Goal: Transaction & Acquisition: Purchase product/service

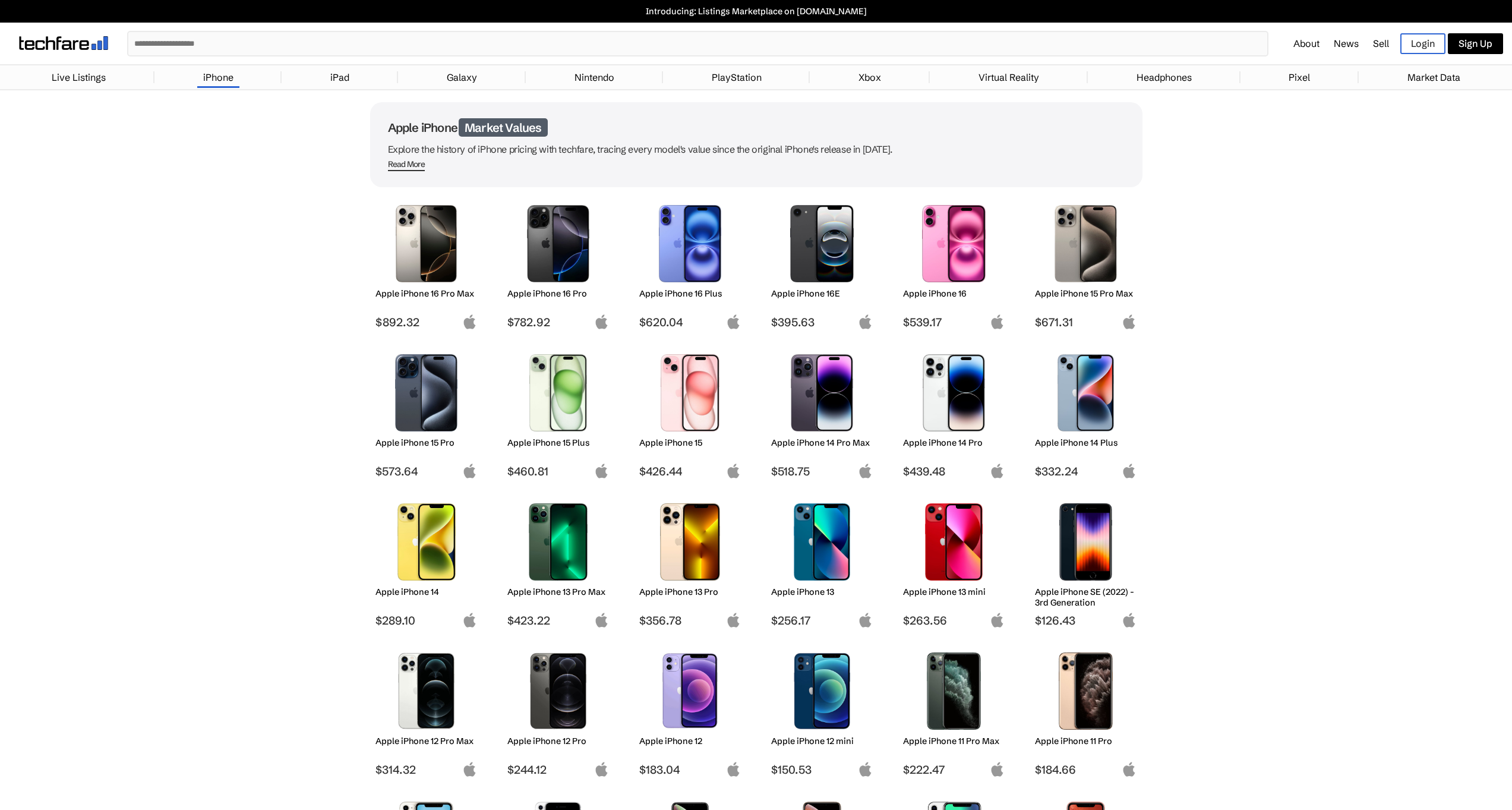
scroll to position [77, 0]
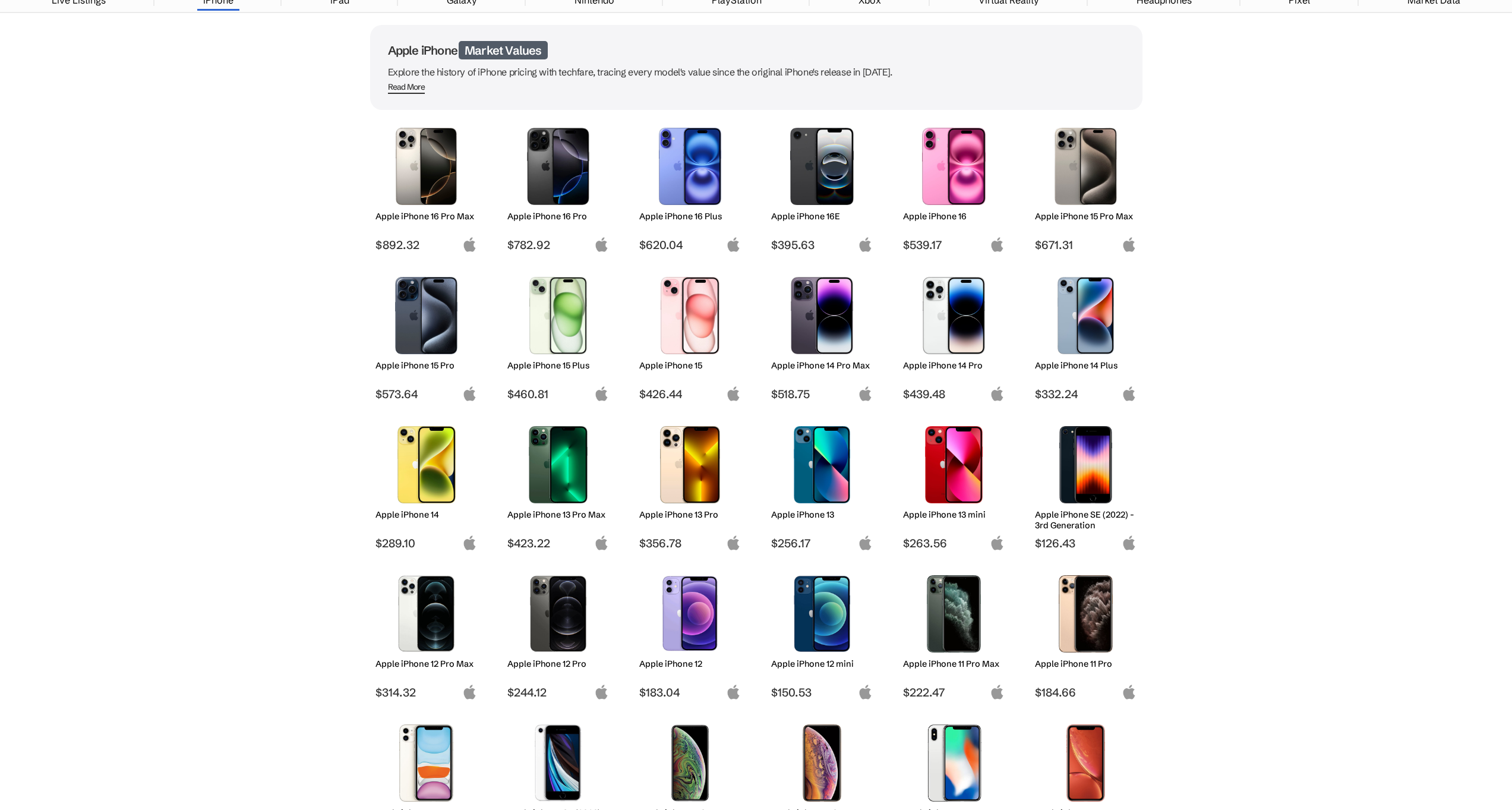
click at [420, 324] on img at bounding box center [426, 315] width 84 height 77
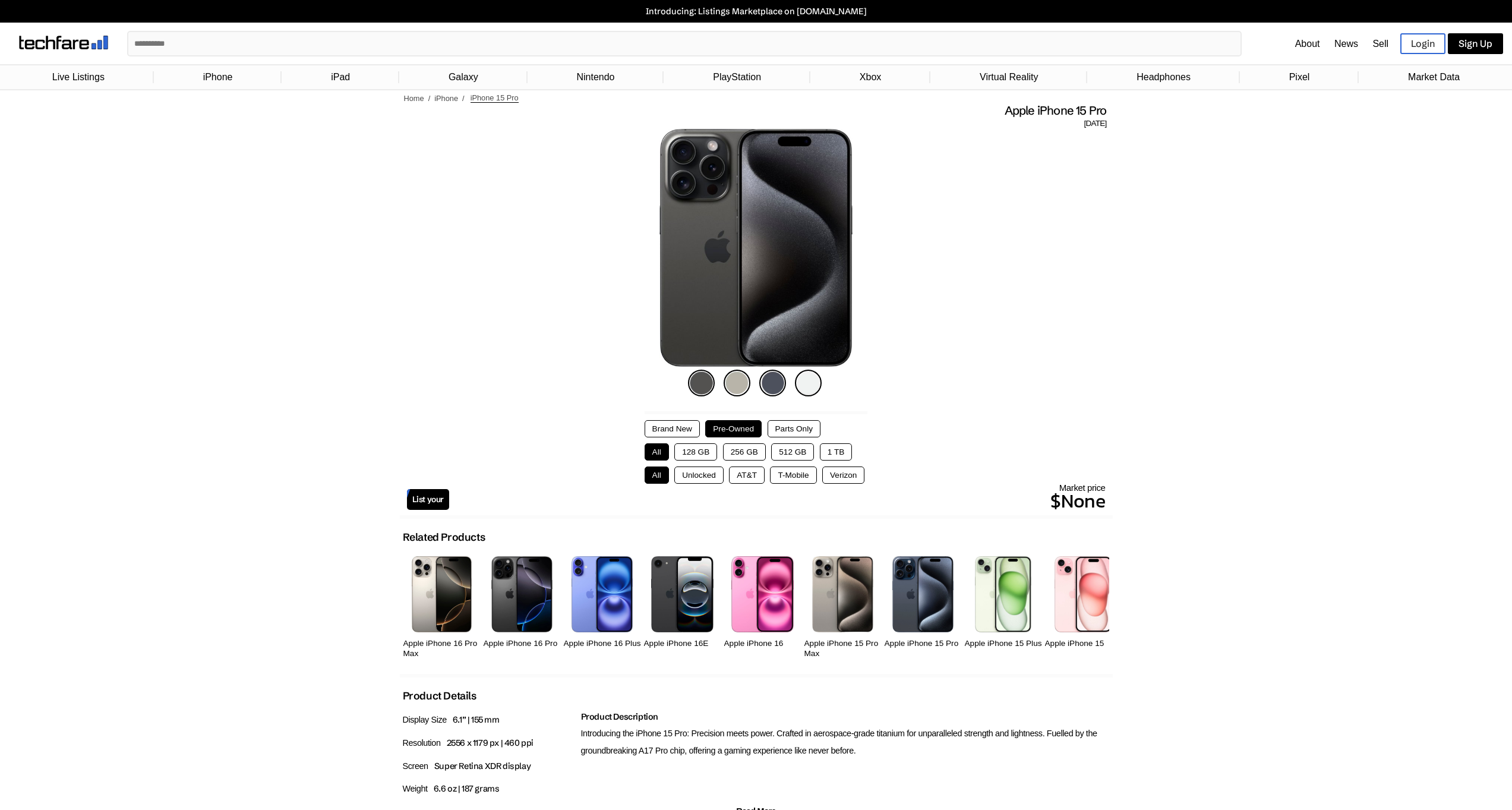
drag, startPoint x: 734, startPoint y: 456, endPoint x: 748, endPoint y: 459, distance: 14.3
click at [733, 456] on button "256 GB" at bounding box center [744, 452] width 42 height 17
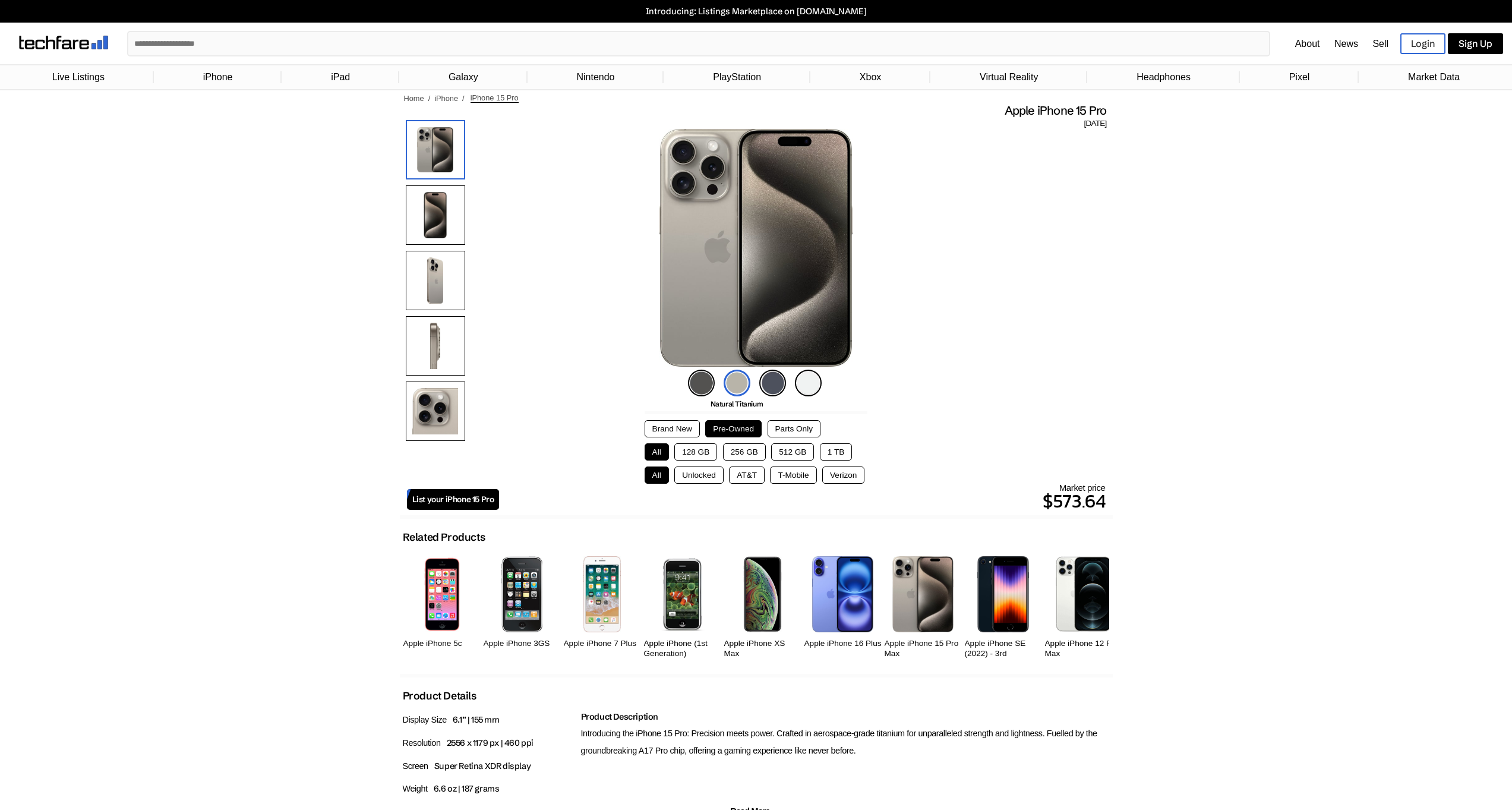
click at [742, 453] on button "256 GB" at bounding box center [744, 452] width 42 height 17
click at [670, 432] on button "Brand New" at bounding box center [672, 428] width 55 height 17
click at [720, 432] on button "Pre-Owned" at bounding box center [733, 428] width 57 height 17
click at [647, 428] on button "Brand New" at bounding box center [672, 428] width 55 height 17
click at [433, 211] on img at bounding box center [436, 215] width 59 height 59
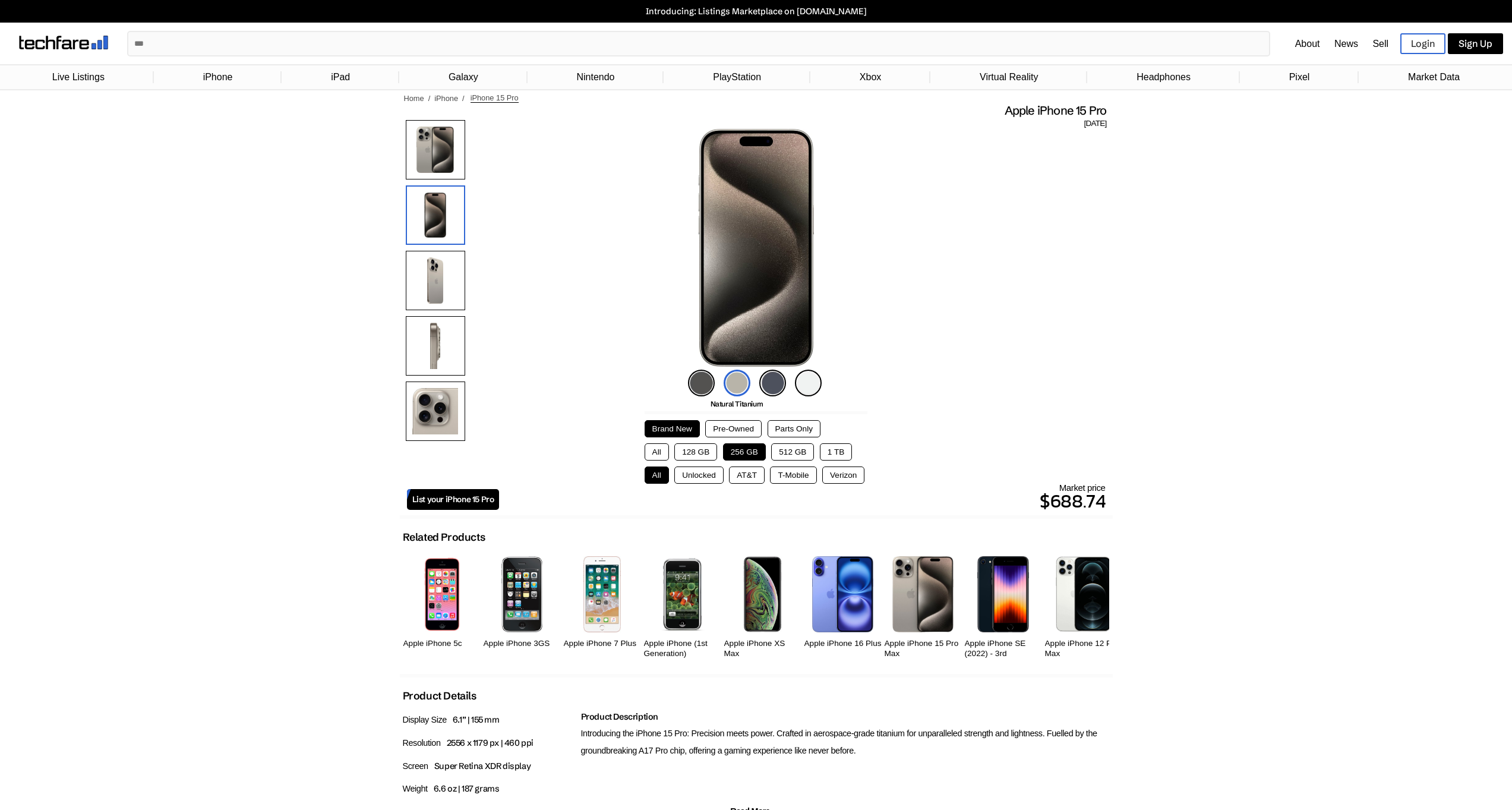
click at [430, 247] on div at bounding box center [436, 283] width 59 height 327
click at [698, 388] on img at bounding box center [701, 383] width 27 height 27
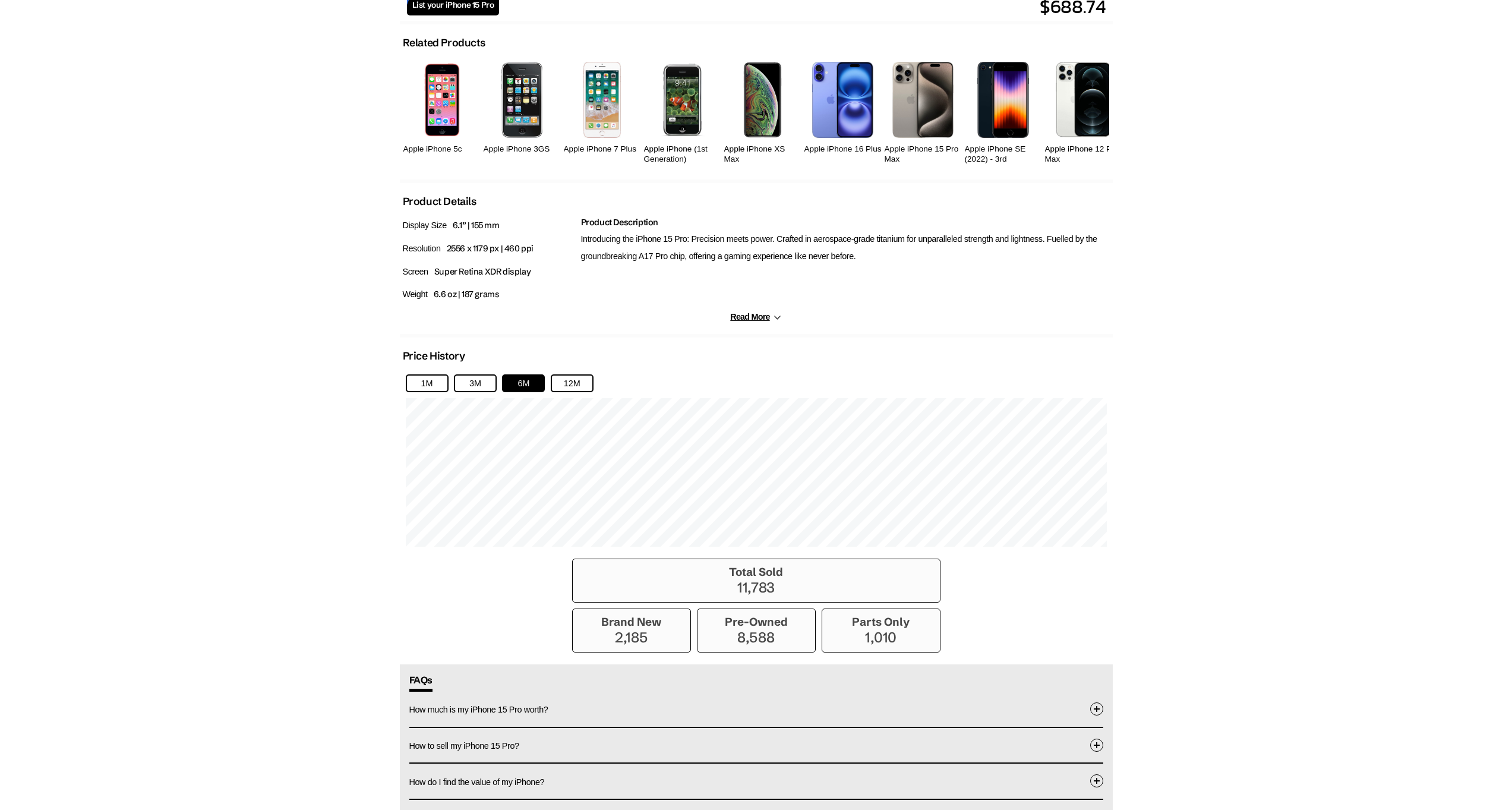
scroll to position [495, 0]
click at [568, 390] on button "12M" at bounding box center [572, 383] width 42 height 18
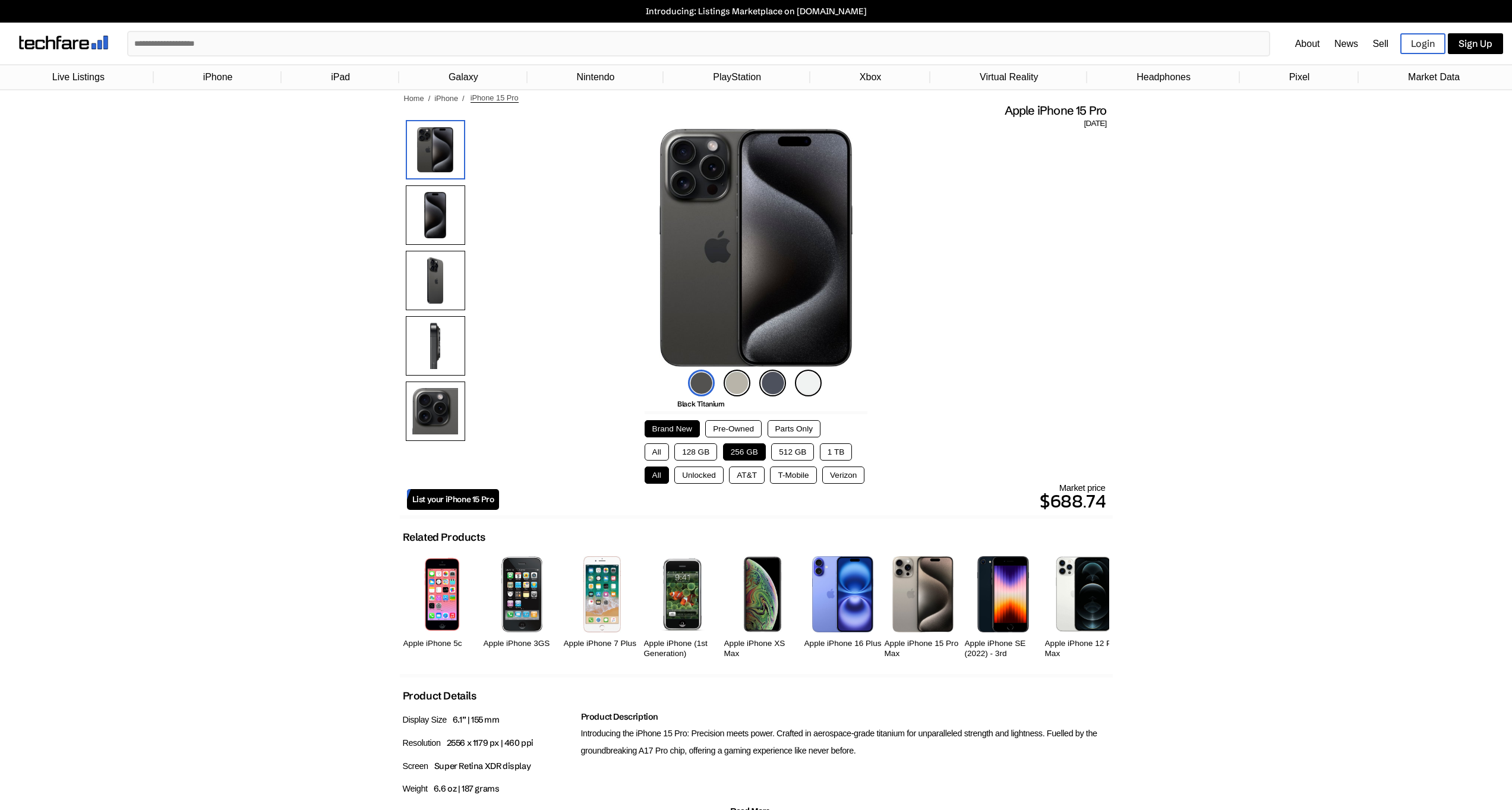
scroll to position [0, 0]
